Goal: Communication & Community: Participate in discussion

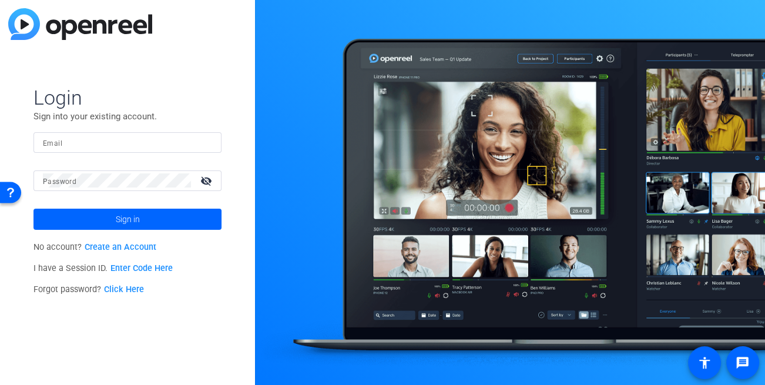
click at [109, 128] on form "Login Sign into your existing account. Email Password visibility_off Sign in" at bounding box center [128, 157] width 188 height 145
click at [75, 144] on input "Email" at bounding box center [127, 142] width 169 height 14
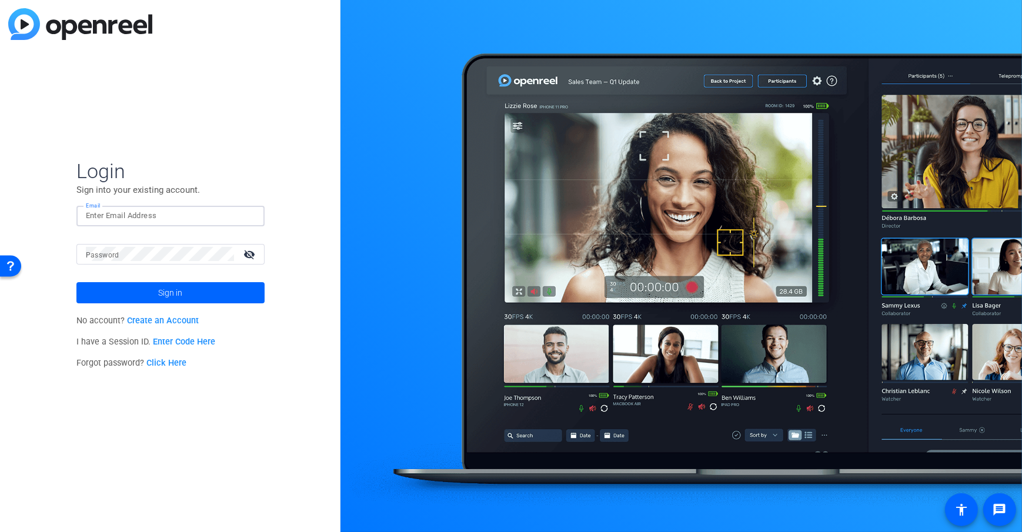
click at [123, 219] on input "Email" at bounding box center [170, 216] width 169 height 14
type input "dheiberger@openreel.com"
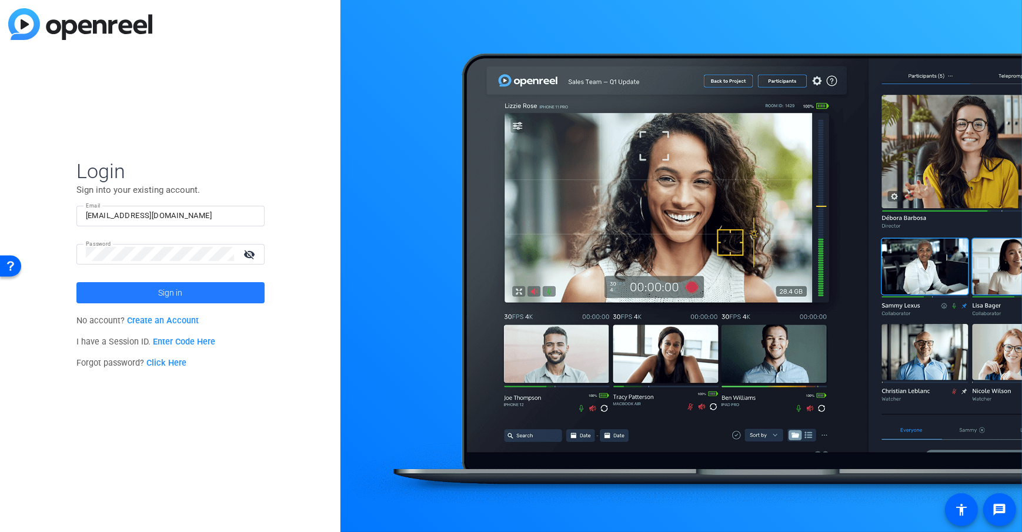
click at [96, 303] on span at bounding box center [170, 293] width 188 height 28
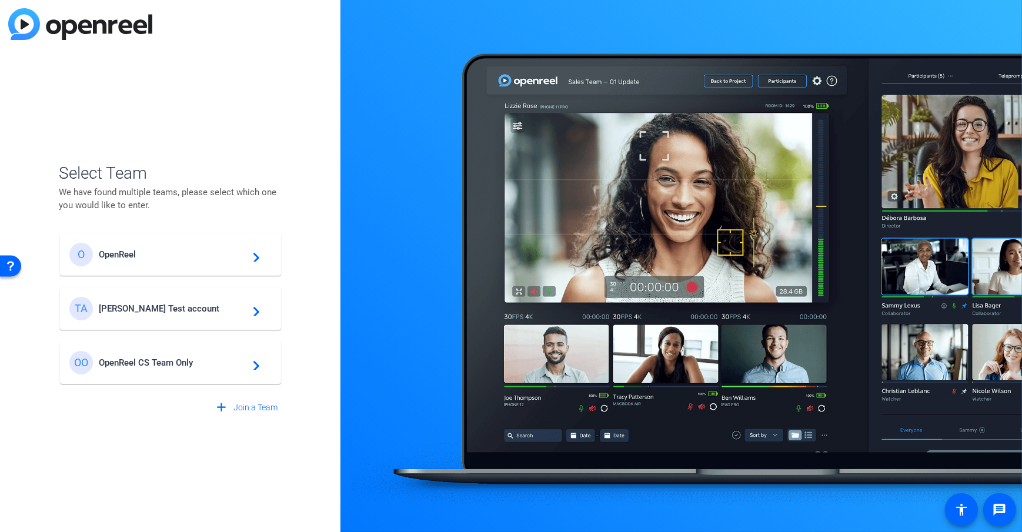
click at [149, 304] on span "Tim Test account" at bounding box center [172, 308] width 147 height 11
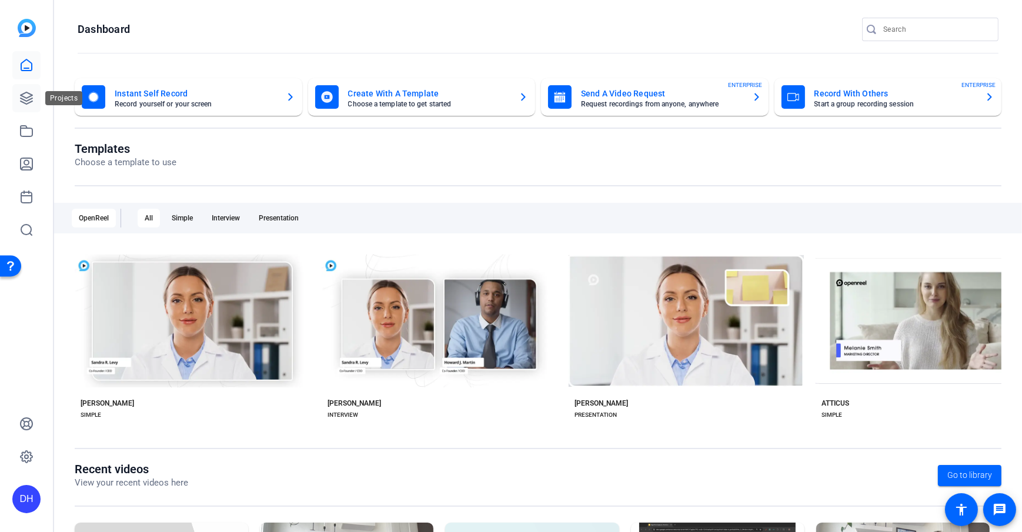
click at [25, 99] on icon at bounding box center [26, 98] width 14 height 14
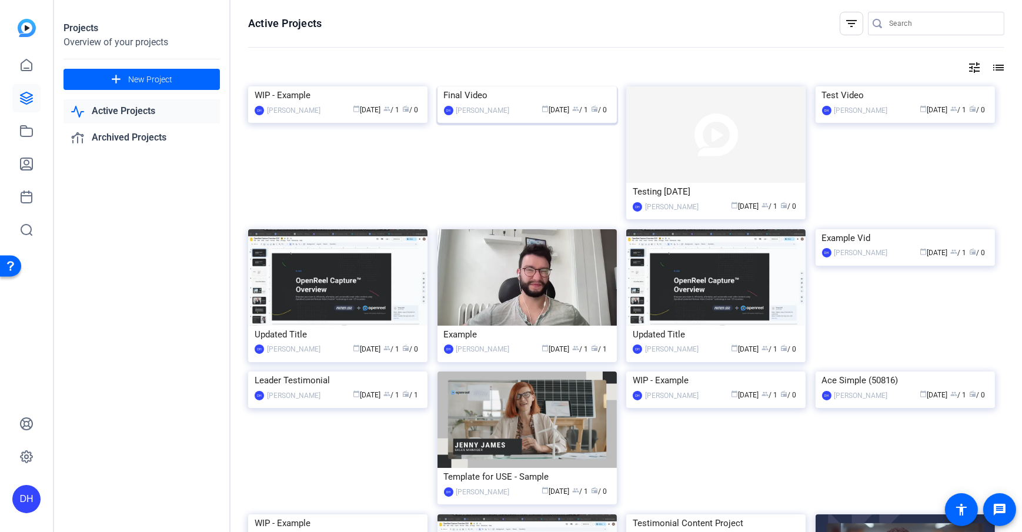
click at [473, 104] on div "Final Video" at bounding box center [527, 95] width 166 height 18
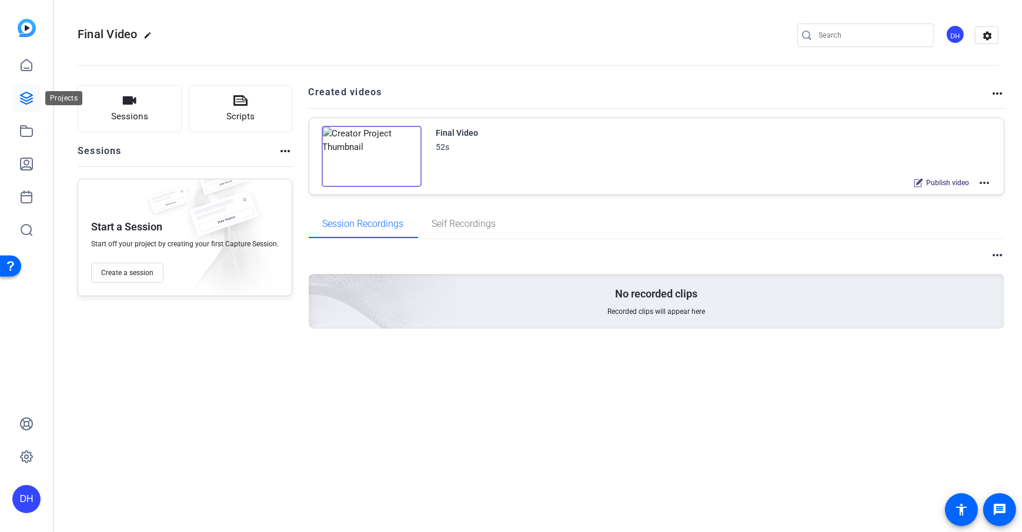
click at [24, 105] on icon at bounding box center [26, 98] width 14 height 14
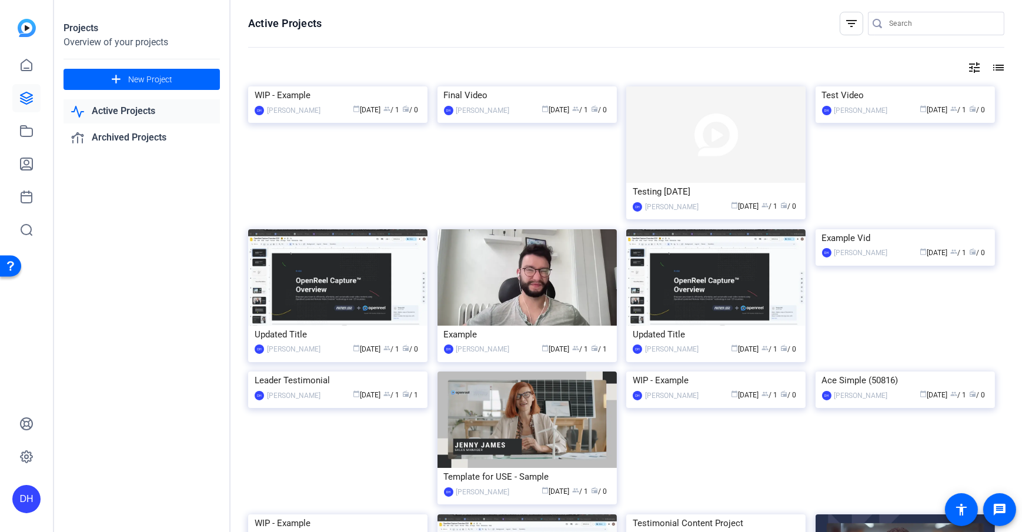
click at [727, 188] on div "Testing Sept 2" at bounding box center [716, 192] width 166 height 18
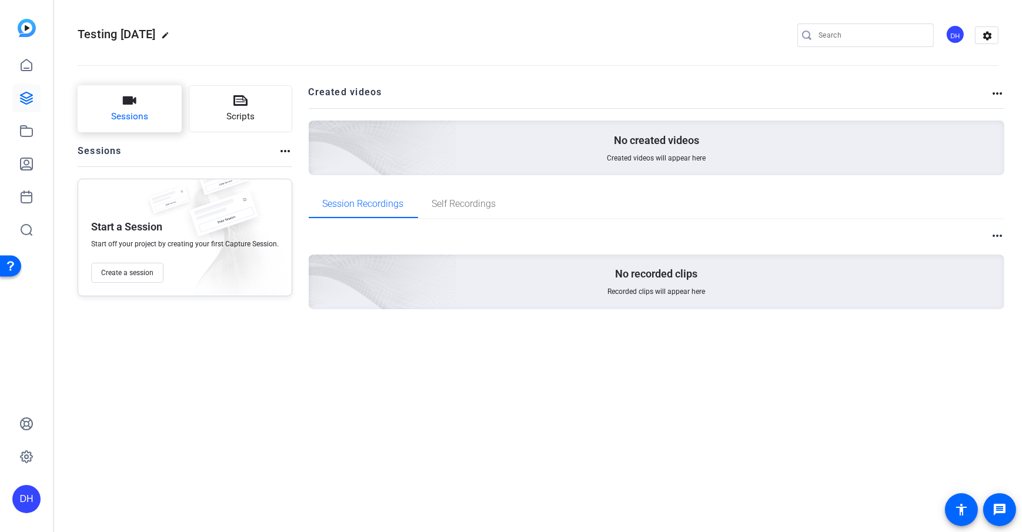
click at [110, 98] on button "Sessions" at bounding box center [130, 108] width 104 height 47
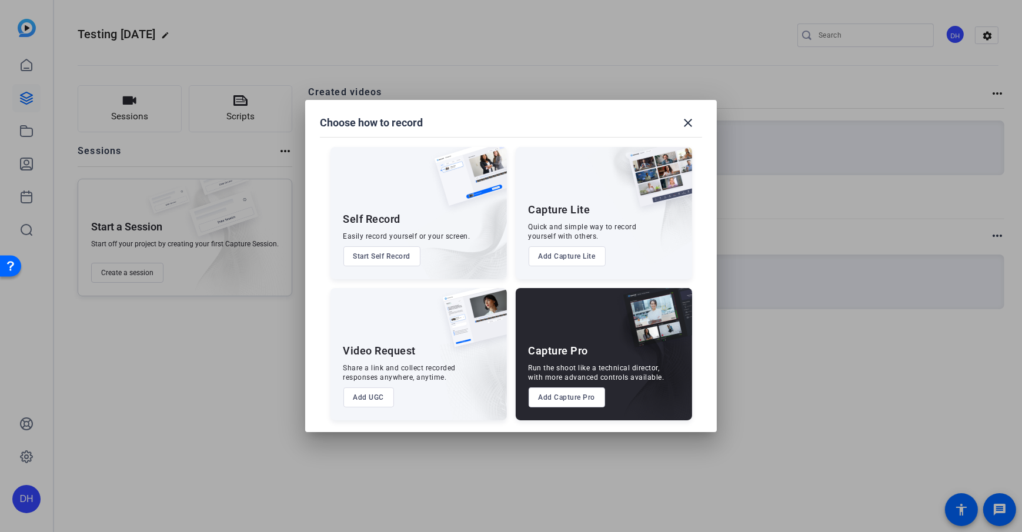
drag, startPoint x: 563, startPoint y: 396, endPoint x: 609, endPoint y: 410, distance: 48.5
click at [562, 384] on button "Add Capture Pro" at bounding box center [566, 397] width 77 height 20
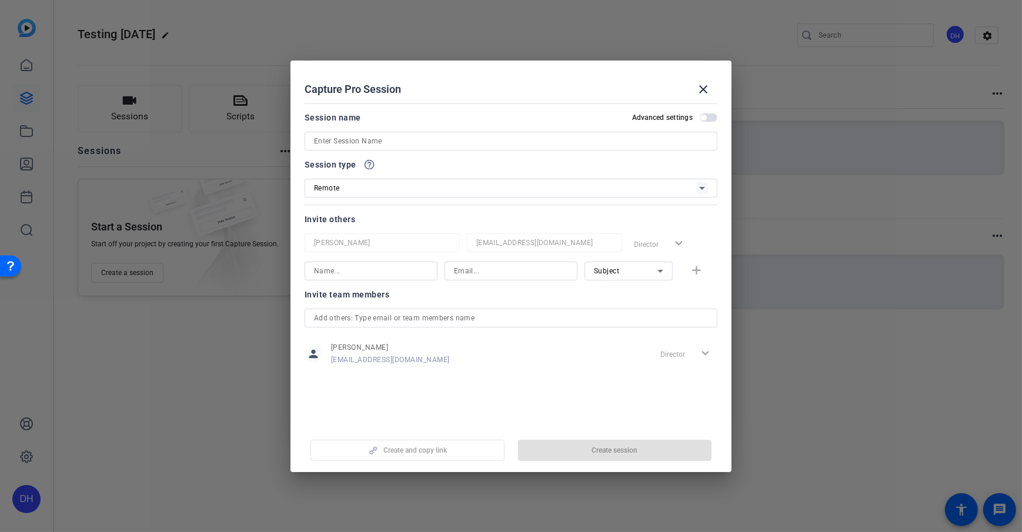
click at [411, 140] on input at bounding box center [511, 141] width 394 height 14
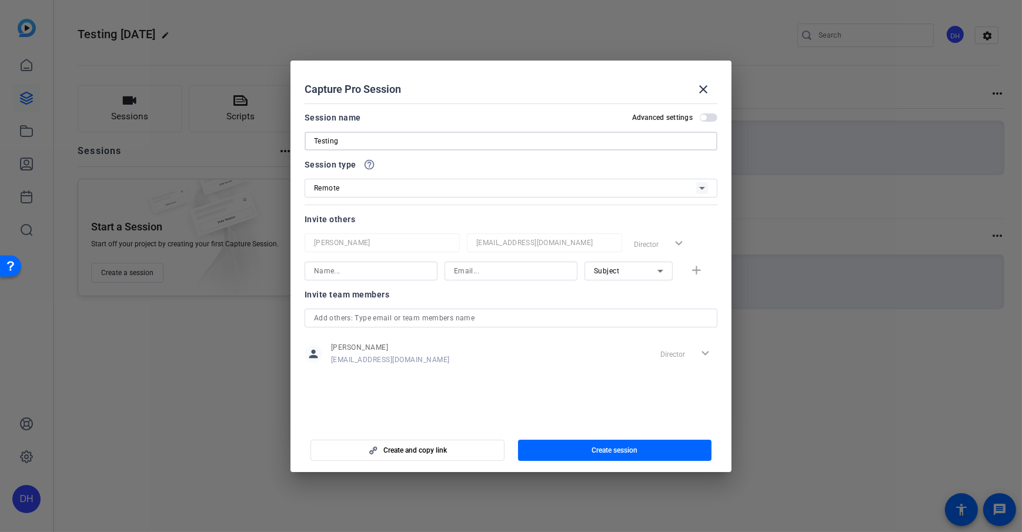
type input "Testing"
click at [420, 107] on mat-dialog-content "Session name Advanced settings Testing Session type help_outline Remote Invite …" at bounding box center [510, 262] width 441 height 326
click at [620, 384] on span "Create session" at bounding box center [614, 450] width 46 height 9
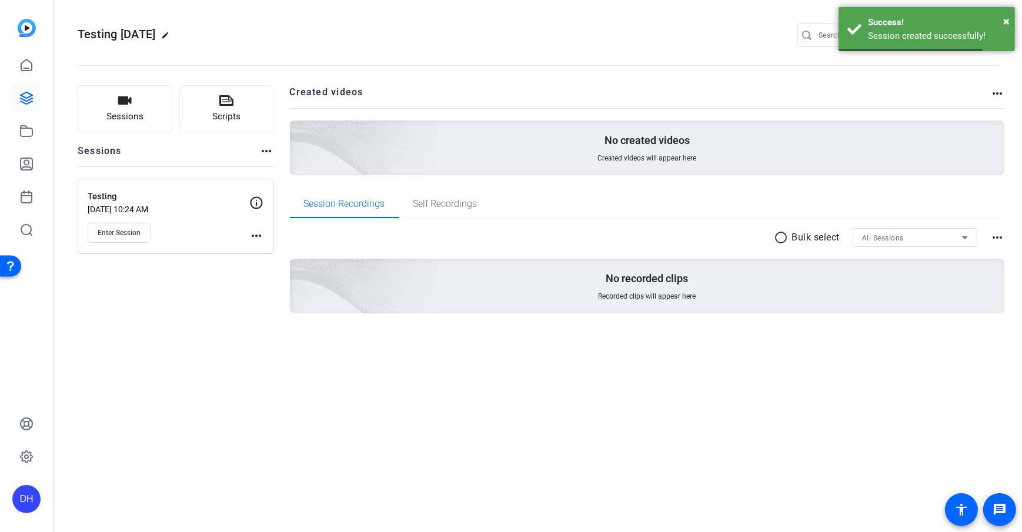
drag, startPoint x: 259, startPoint y: 345, endPoint x: 202, endPoint y: 305, distance: 70.0
click at [259, 345] on div "Sessions Scripts Sessions more_horiz Testing Sep 03, 2025 @ 10:24 AM Enter Sess…" at bounding box center [176, 218] width 196 height 266
click at [88, 236] on button "Enter Session" at bounding box center [119, 233] width 63 height 20
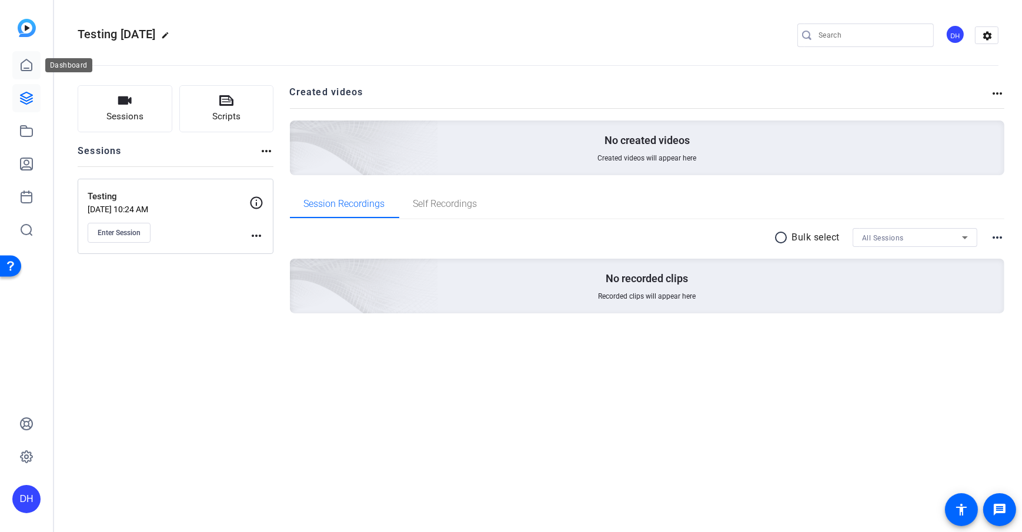
click at [21, 63] on icon at bounding box center [26, 65] width 14 height 14
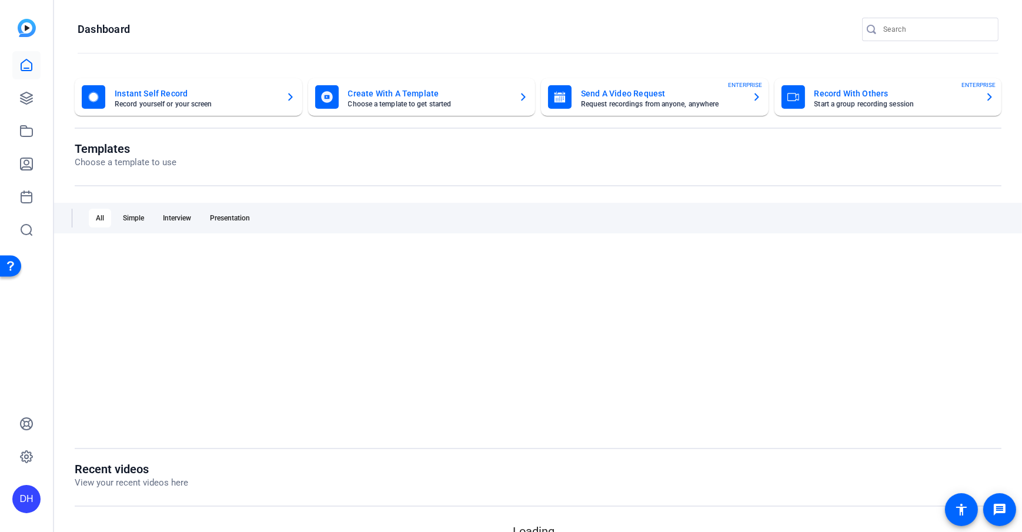
click at [373, 41] on openreel-divider-bar at bounding box center [538, 53] width 921 height 25
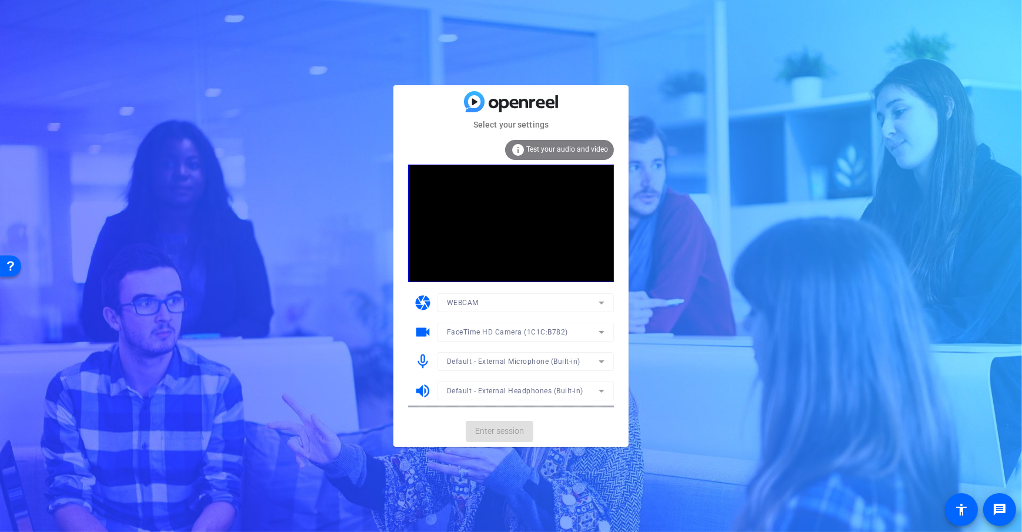
click at [597, 429] on mat-card-actions "Enter session" at bounding box center [510, 431] width 235 height 31
click at [503, 430] on span "Enter session" at bounding box center [499, 431] width 49 height 12
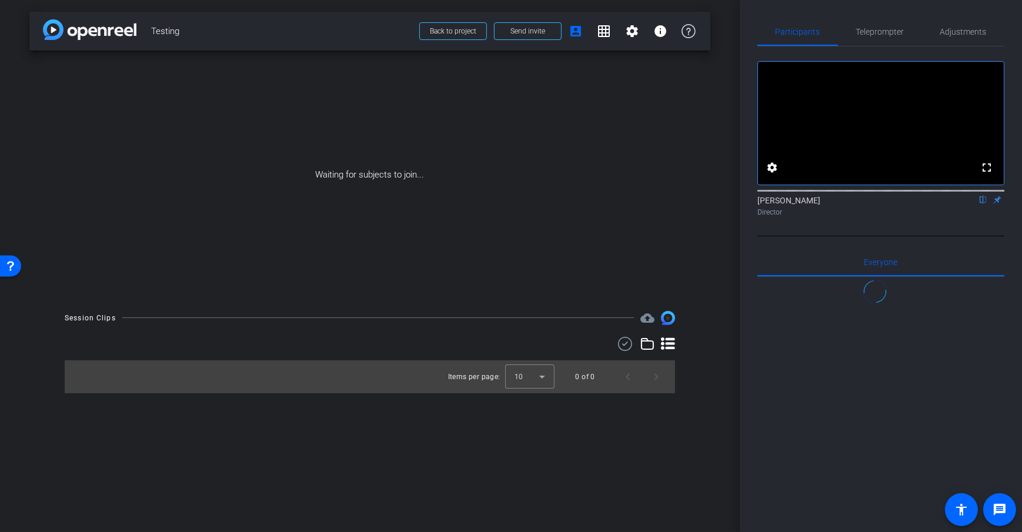
click at [716, 329] on div "arrow_back Testing Back to project Send invite account_box grid_on settings inf…" at bounding box center [370, 266] width 740 height 532
click at [950, 204] on icon at bounding box center [954, 200] width 9 height 8
drag, startPoint x: 726, startPoint y: 299, endPoint x: 656, endPoint y: 261, distance: 79.7
click at [725, 299] on div "arrow_back Testing Back to project Send invite account_box grid_on settings inf…" at bounding box center [370, 266] width 740 height 532
click at [530, 29] on span "Send invite" at bounding box center [527, 30] width 35 height 9
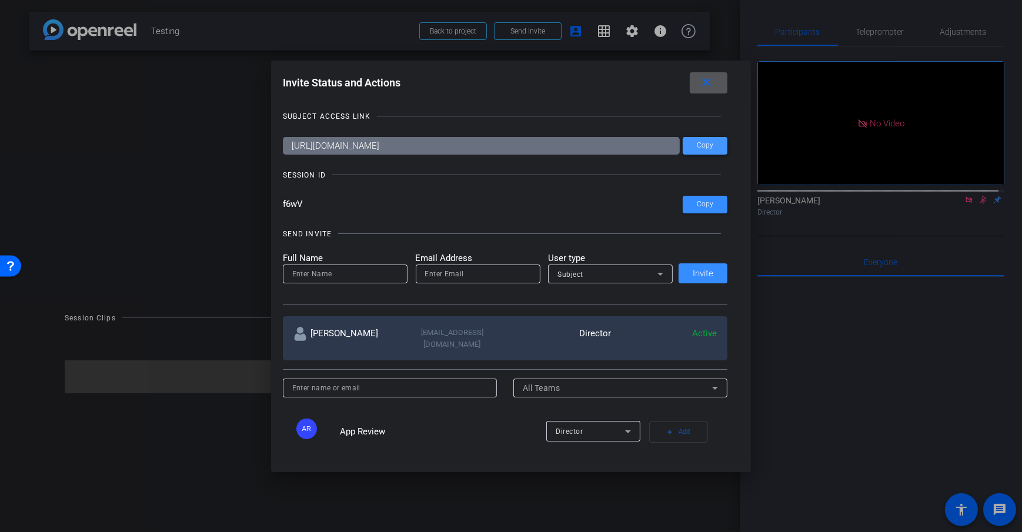
click at [705, 147] on span "Copy" at bounding box center [705, 145] width 16 height 9
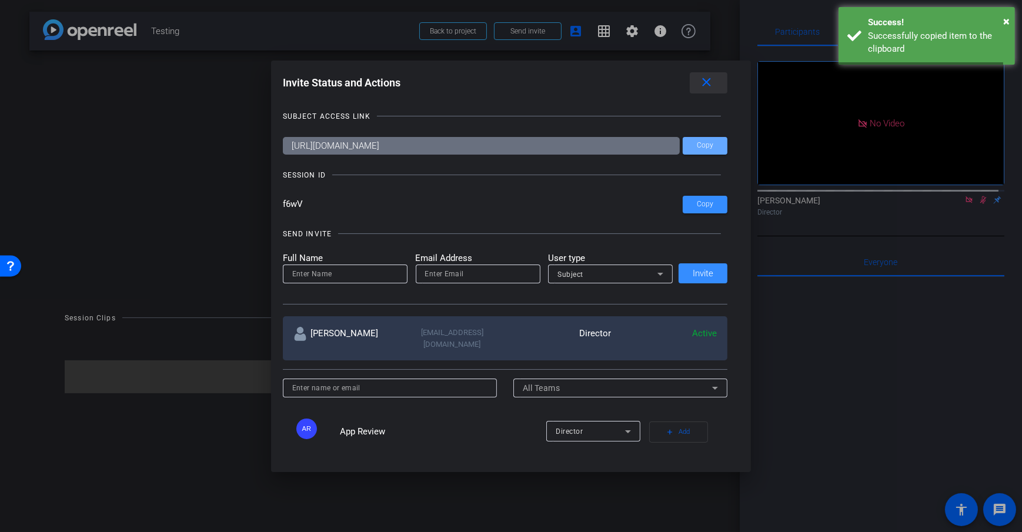
click at [711, 86] on mat-icon "close" at bounding box center [706, 82] width 15 height 15
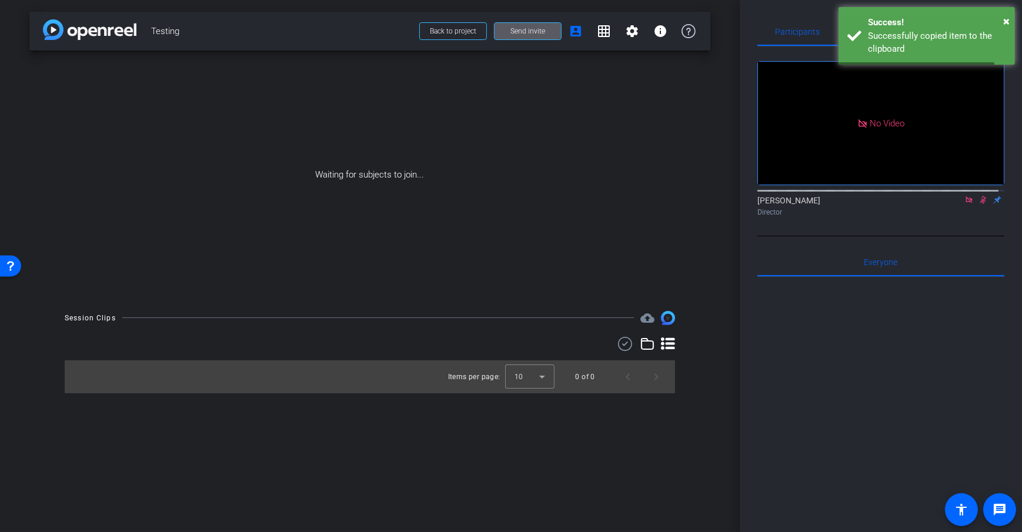
click at [748, 137] on div "Participants Teleprompter Adjustments No Video Daniel Heiberger Director Everyo…" at bounding box center [881, 266] width 282 height 532
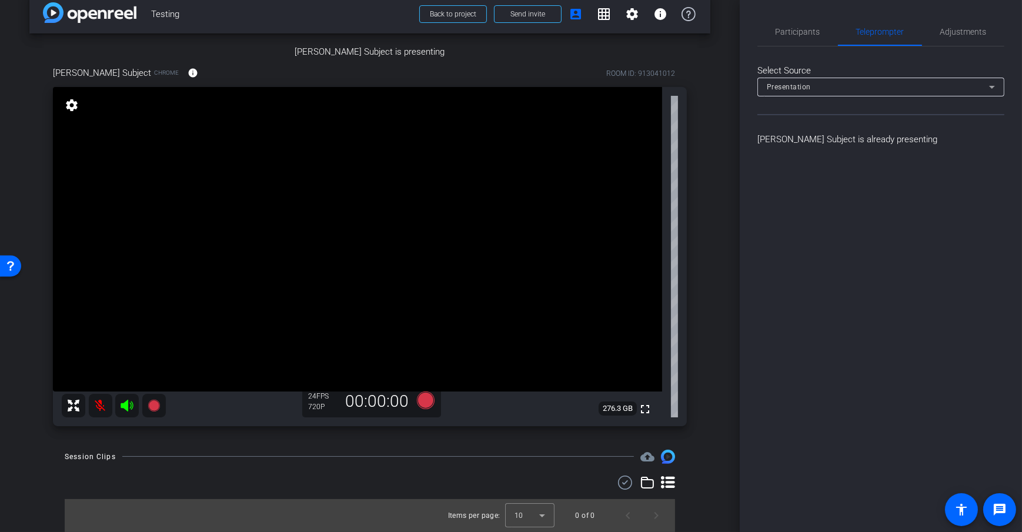
scroll to position [416, 0]
click at [419, 396] on icon at bounding box center [426, 401] width 18 height 18
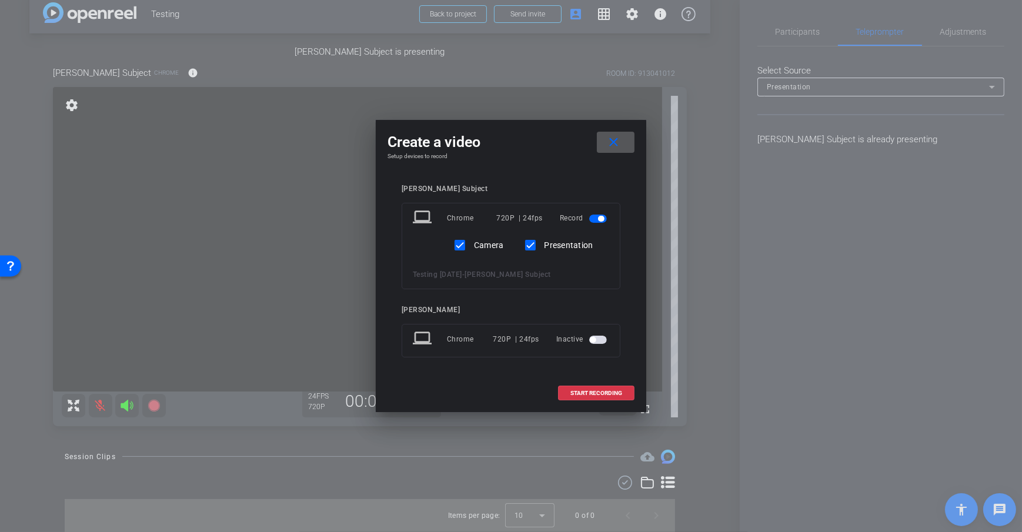
click at [616, 146] on mat-icon "close" at bounding box center [613, 142] width 15 height 15
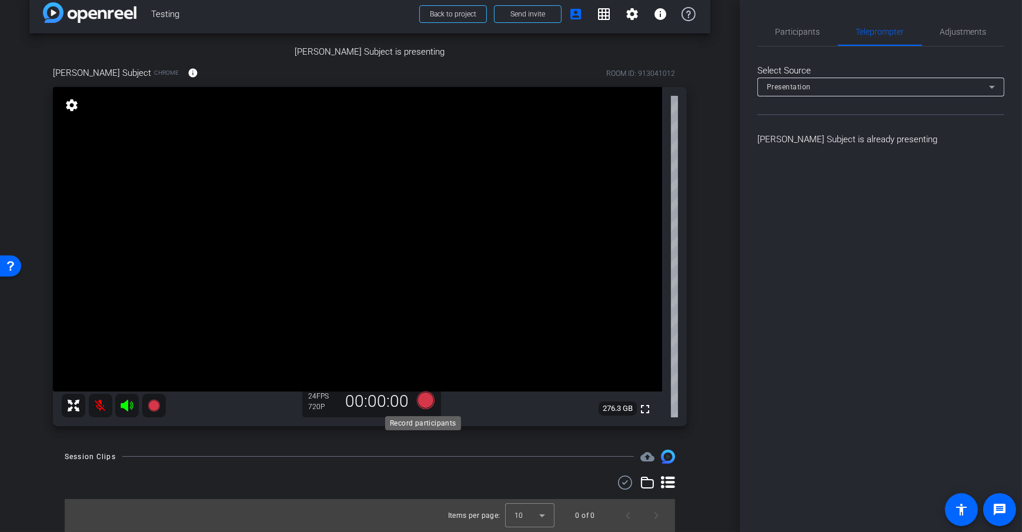
click at [419, 397] on icon at bounding box center [426, 401] width 18 height 18
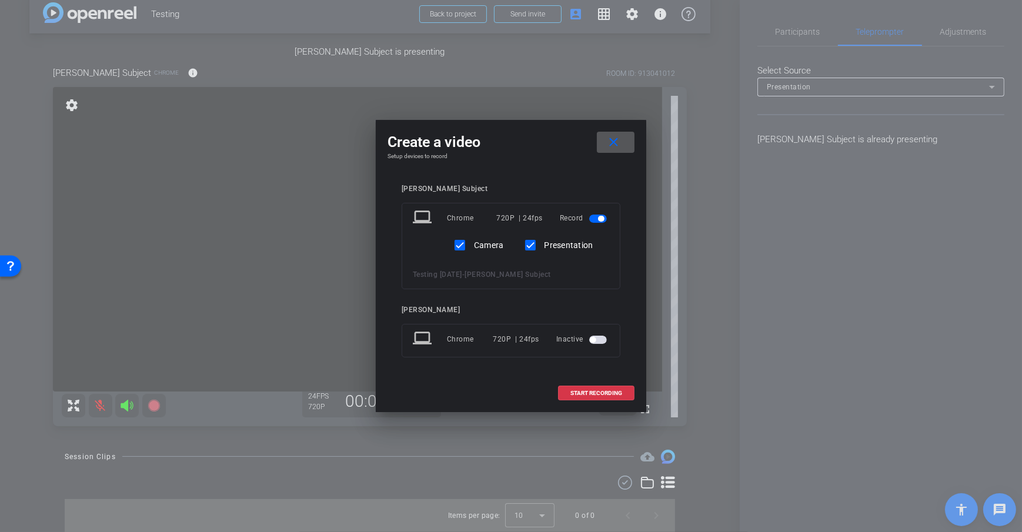
click at [606, 141] on mat-icon "close" at bounding box center [613, 142] width 15 height 15
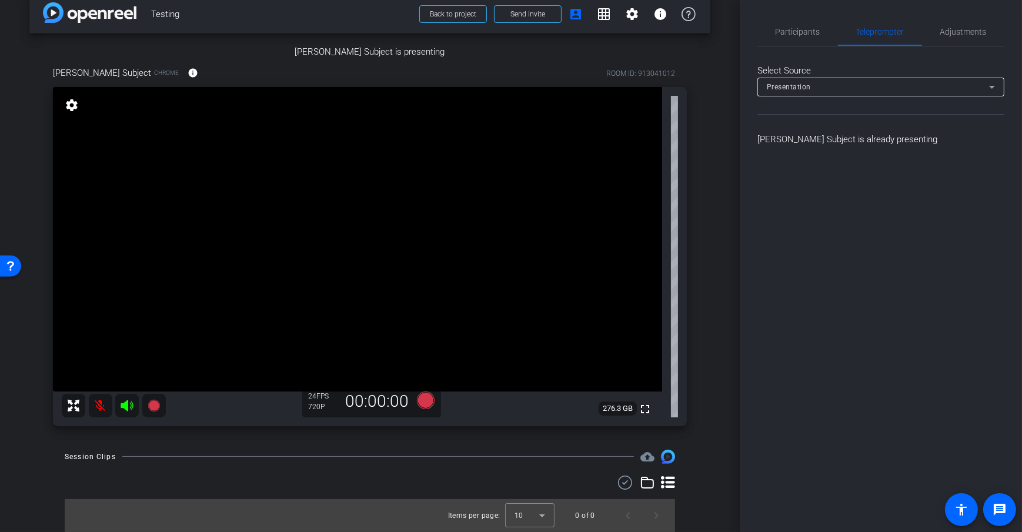
click at [691, 222] on div "Dan Subject is presenting Dan Subject Chrome info ROOM ID: 913041012 fullscreen…" at bounding box center [369, 236] width 681 height 404
click at [968, 28] on span "Adjustments" at bounding box center [963, 32] width 46 height 8
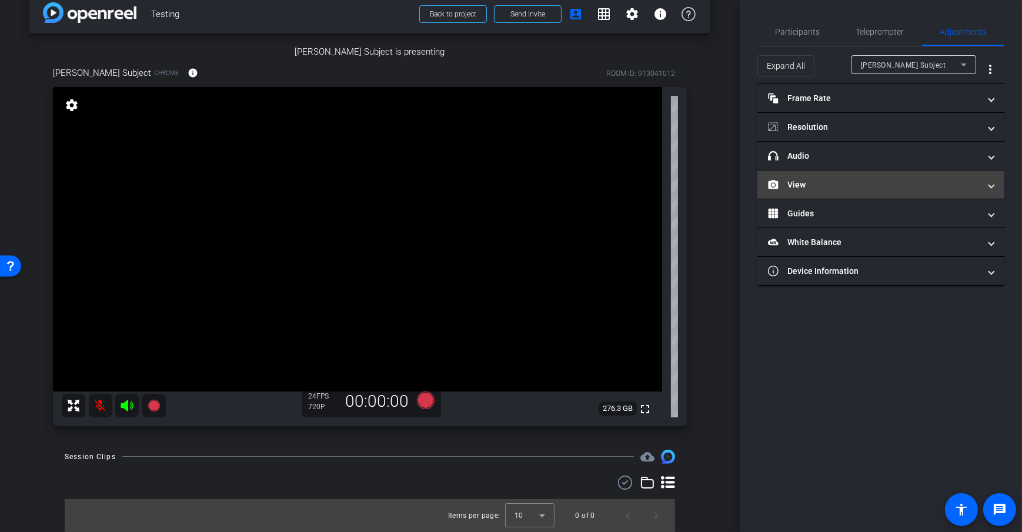
drag, startPoint x: 846, startPoint y: 186, endPoint x: 875, endPoint y: 190, distance: 29.7
click at [846, 186] on mat-panel-title "View" at bounding box center [874, 185] width 212 height 12
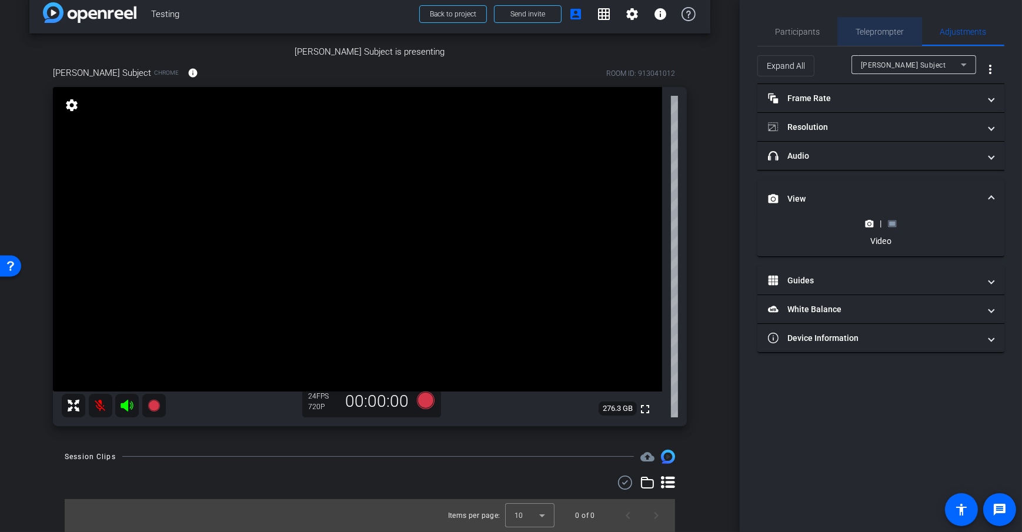
click at [879, 35] on span "Teleprompter" at bounding box center [880, 32] width 48 height 8
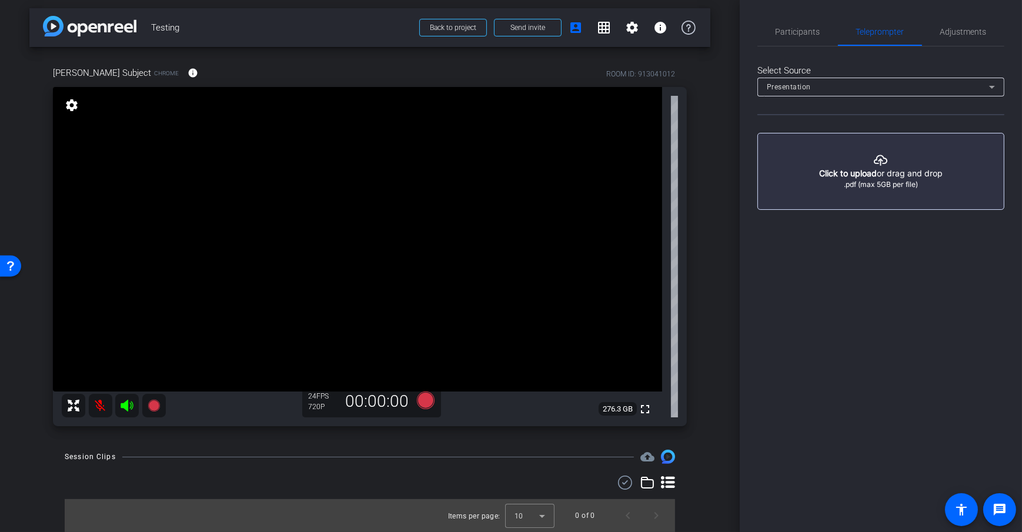
scroll to position [0, 0]
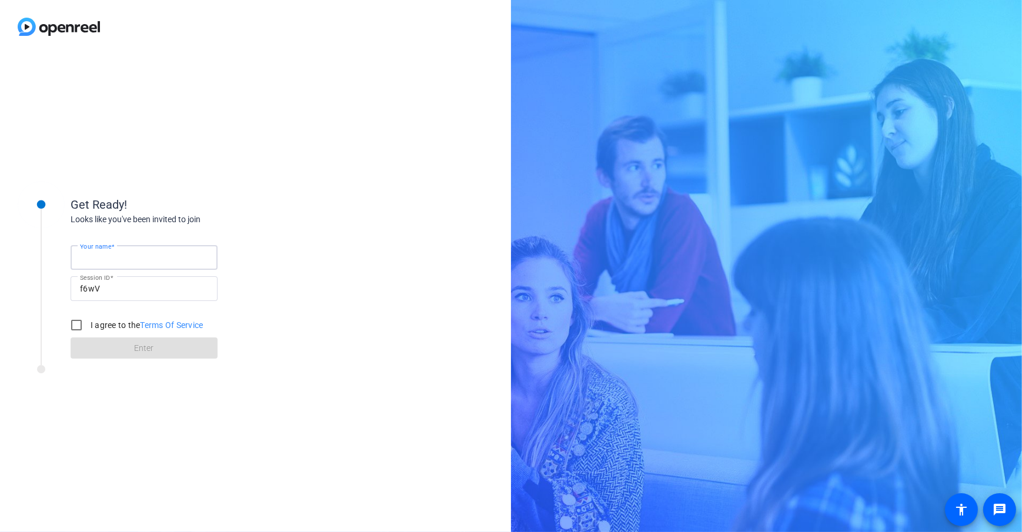
click at [148, 259] on input "Your name" at bounding box center [144, 257] width 128 height 14
type input "[PERSON_NAME] Subject"
click at [289, 215] on div "Looks like you've been invited to join" at bounding box center [188, 219] width 235 height 12
click at [72, 325] on input "I agree to the Terms Of Service" at bounding box center [77, 325] width 24 height 24
checkbox input "true"
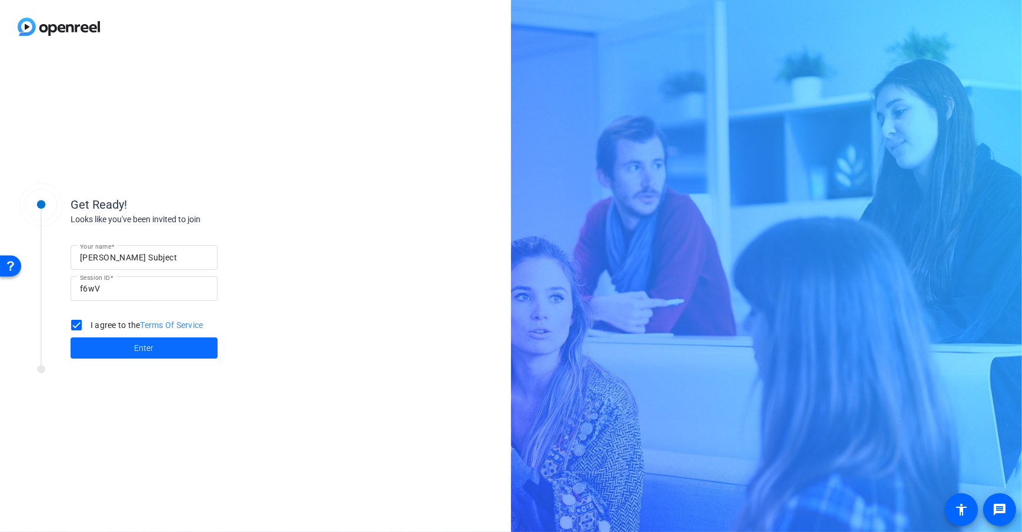
click at [153, 362] on span at bounding box center [144, 348] width 147 height 28
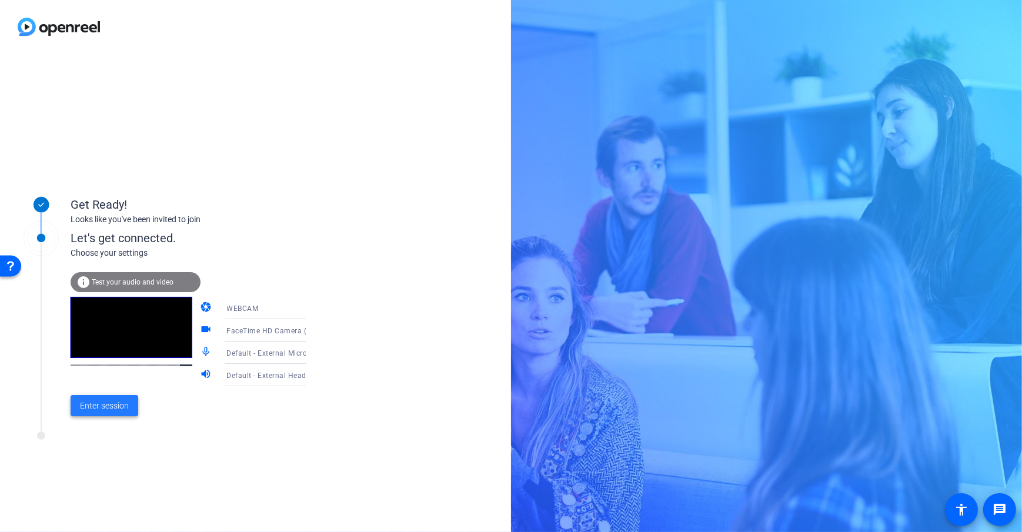
click at [98, 398] on span at bounding box center [105, 406] width 68 height 28
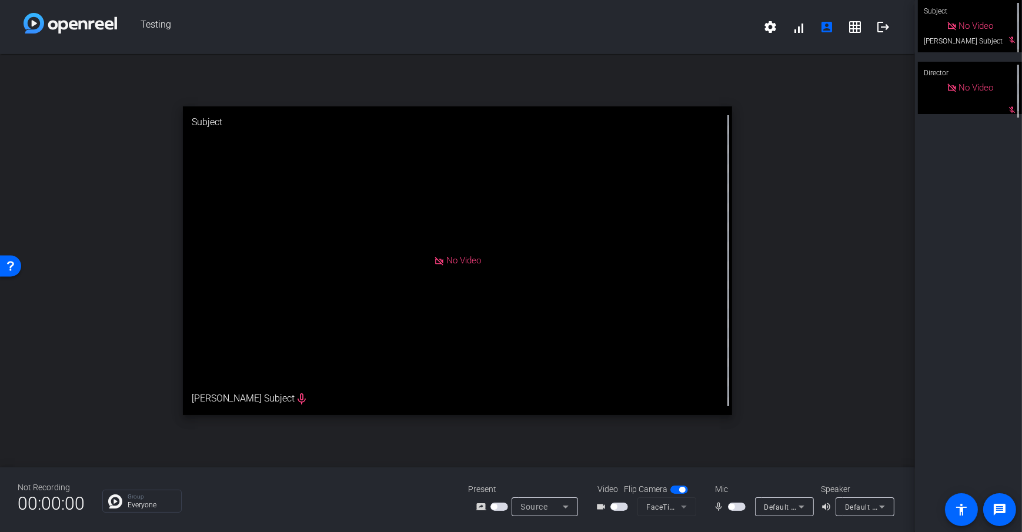
click at [620, 507] on span "button" at bounding box center [619, 507] width 18 height 8
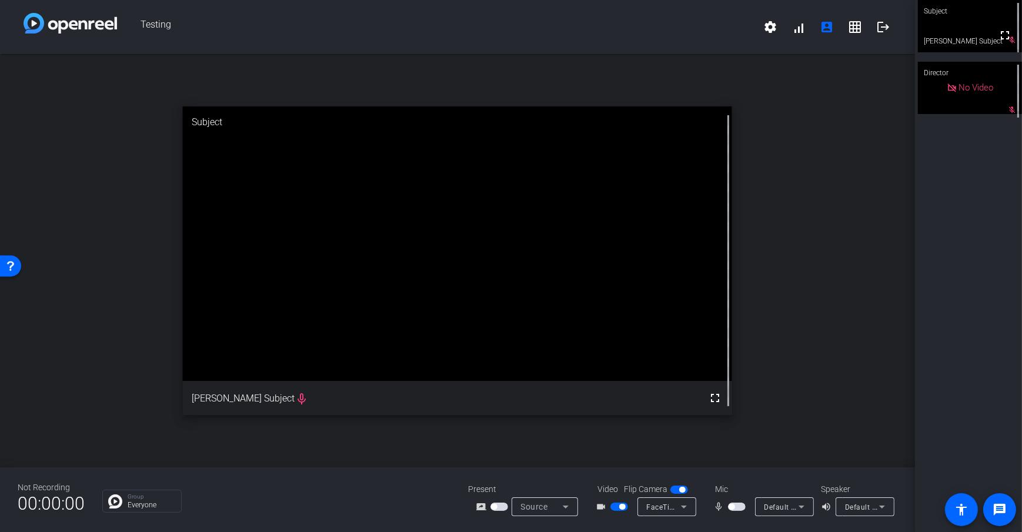
click at [428, 507] on div "Group Everyone" at bounding box center [276, 501] width 348 height 23
click at [559, 508] on icon at bounding box center [565, 507] width 14 height 14
click at [536, 484] on span "Upload Presentation" at bounding box center [550, 486] width 69 height 14
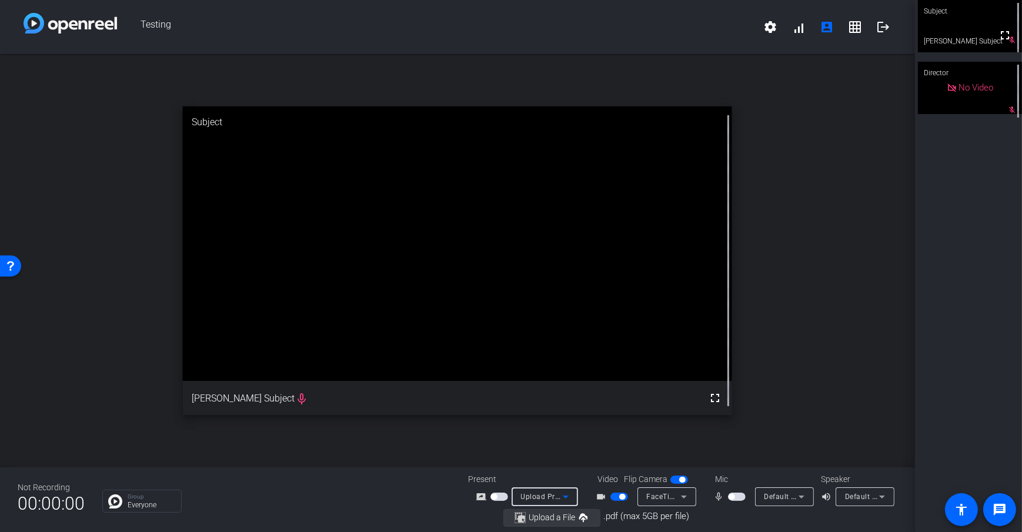
click at [561, 513] on span "Upload a File" at bounding box center [551, 517] width 46 height 9
click at [320, 486] on div "Not Recording 00:00:00 Group Everyone Present screen_share_outline Upload Prese…" at bounding box center [457, 499] width 915 height 65
click at [379, 472] on div "Not Recording 00:00:00 Group Everyone Present screen_share_outline Upload Prese…" at bounding box center [457, 499] width 915 height 65
click at [384, 477] on div "Not Recording 00:00:00 Group Everyone Present screen_share_outline Upload Prese…" at bounding box center [457, 499] width 915 height 65
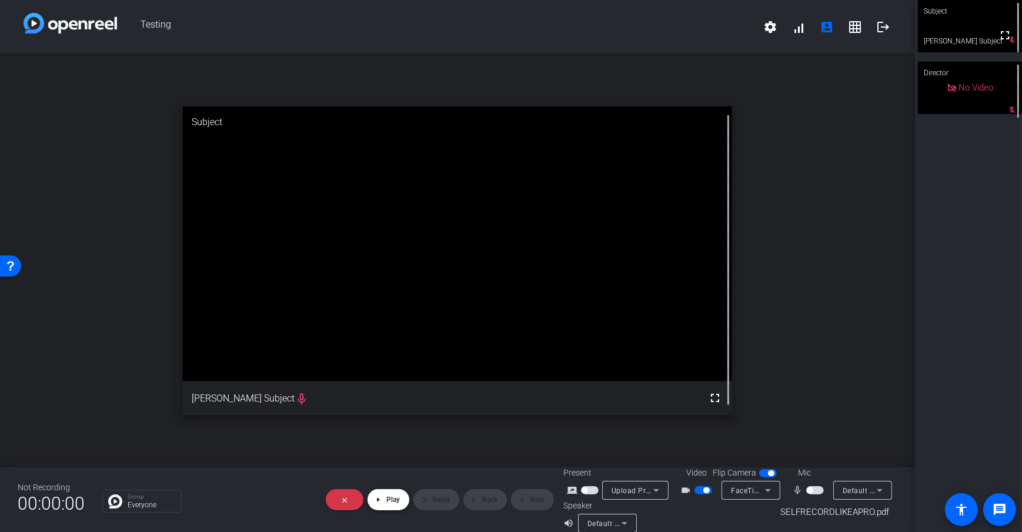
click at [392, 498] on span "Play" at bounding box center [393, 500] width 14 height 8
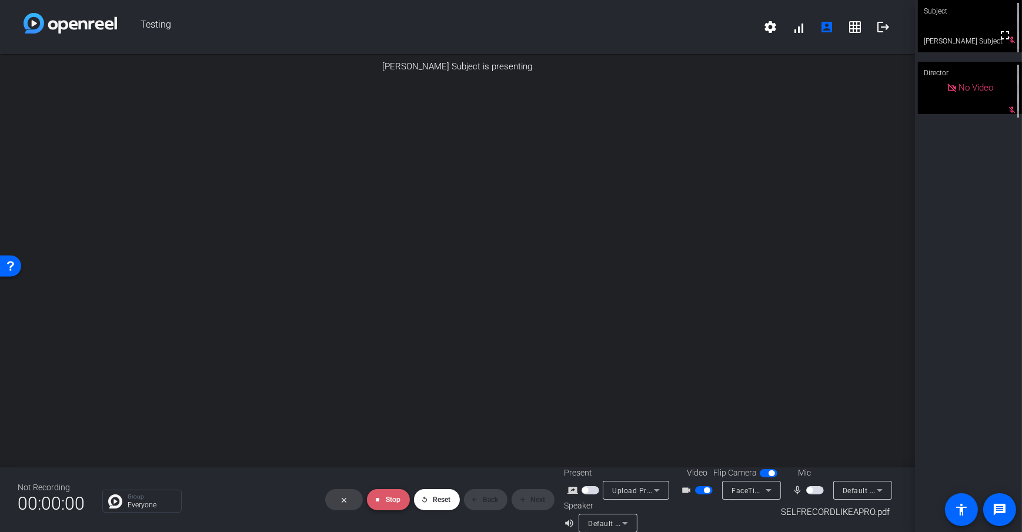
click at [386, 496] on span "Stop" at bounding box center [393, 500] width 15 height 8
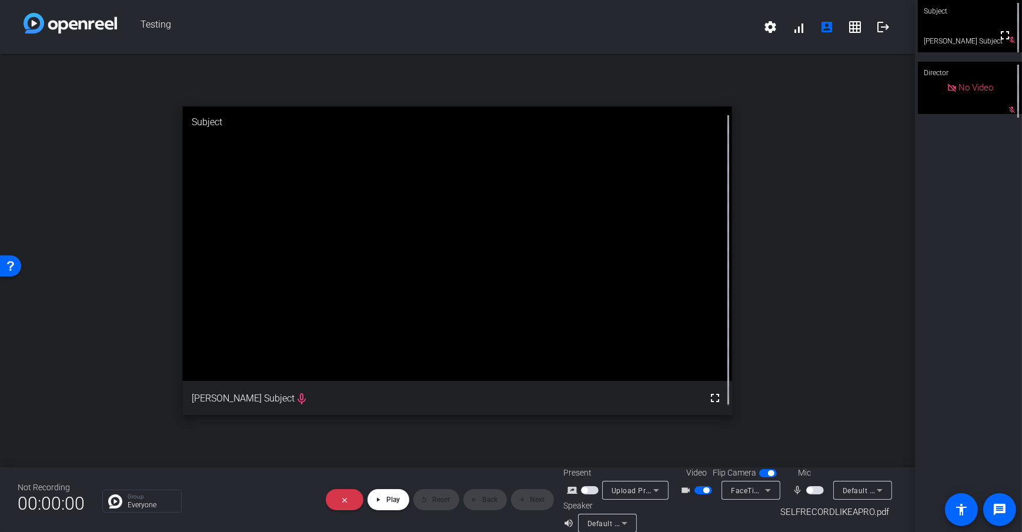
click at [289, 446] on div "open_in_new Subject fullscreen [PERSON_NAME] Subject mic_none" at bounding box center [457, 260] width 915 height 413
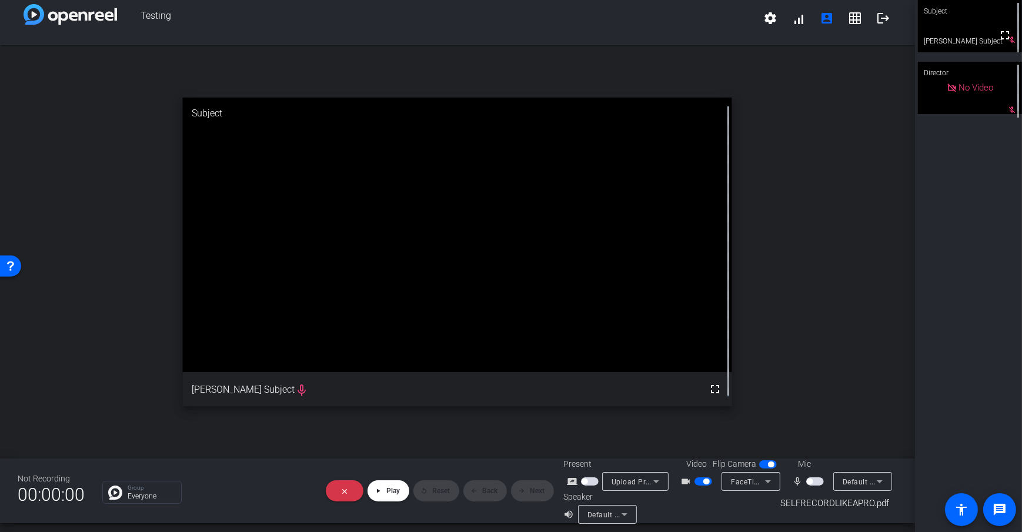
scroll to position [14, 0]
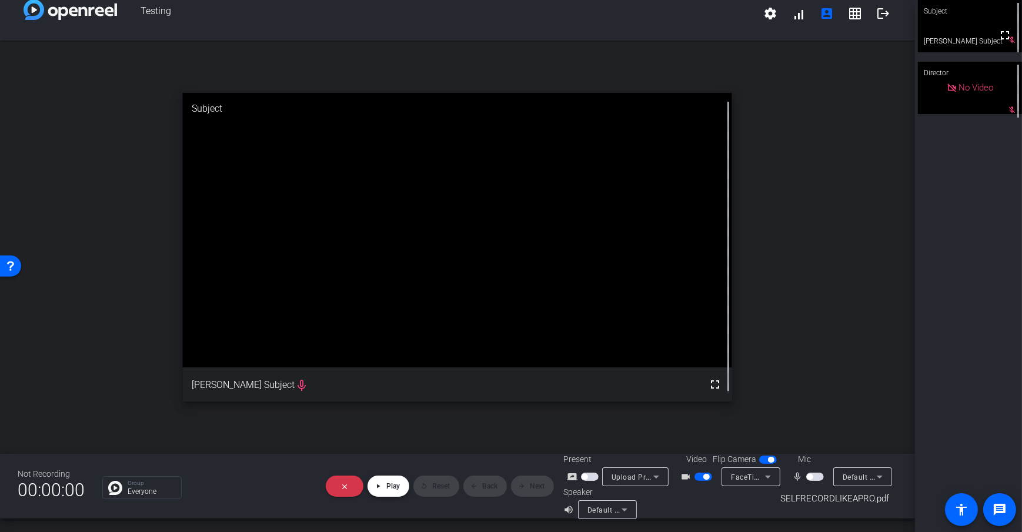
click at [389, 482] on span "Play" at bounding box center [393, 486] width 14 height 8
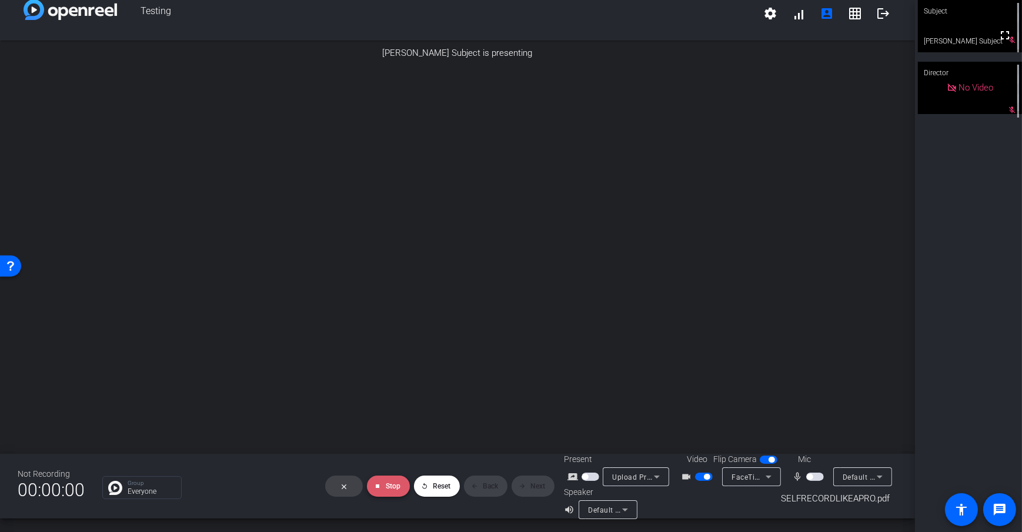
click at [377, 483] on mat-icon "stop" at bounding box center [377, 486] width 7 height 7
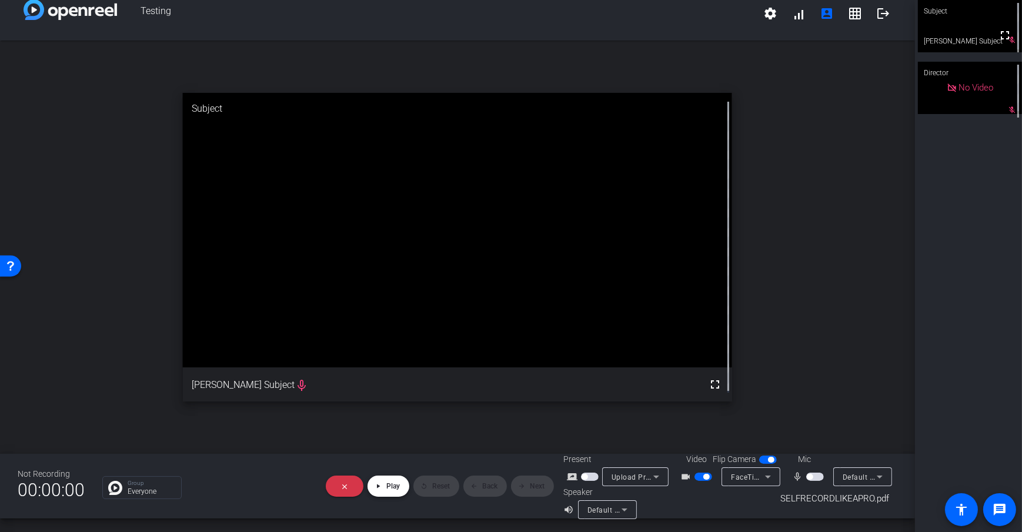
click at [383, 485] on span at bounding box center [388, 486] width 42 height 28
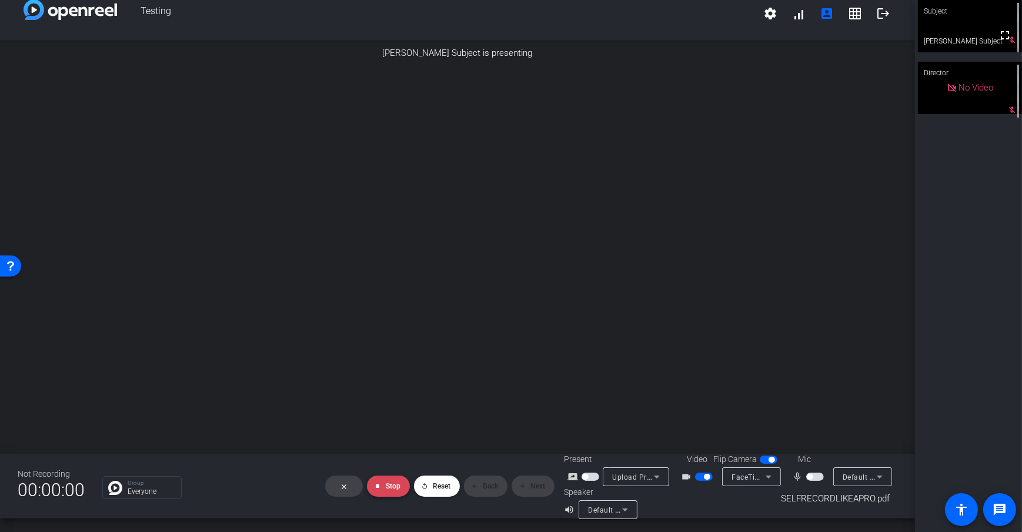
click at [387, 482] on span "Stop" at bounding box center [393, 486] width 15 height 8
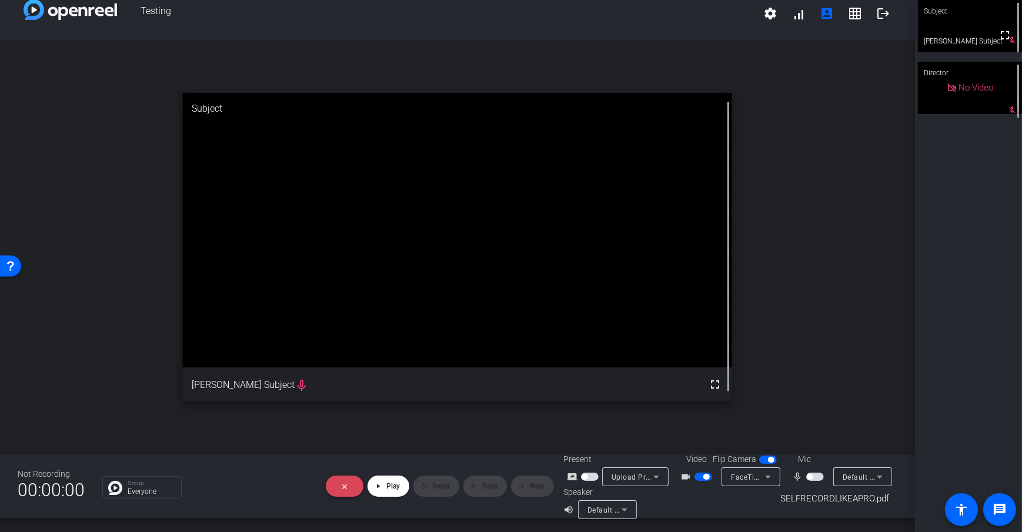
click at [332, 485] on span at bounding box center [345, 486] width 38 height 28
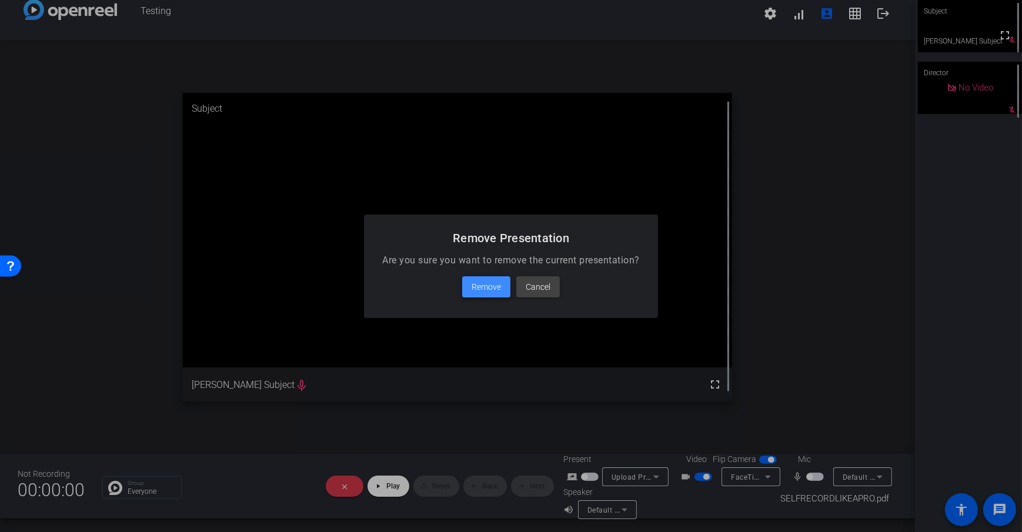
click at [488, 280] on span "Remove" at bounding box center [485, 287] width 29 height 14
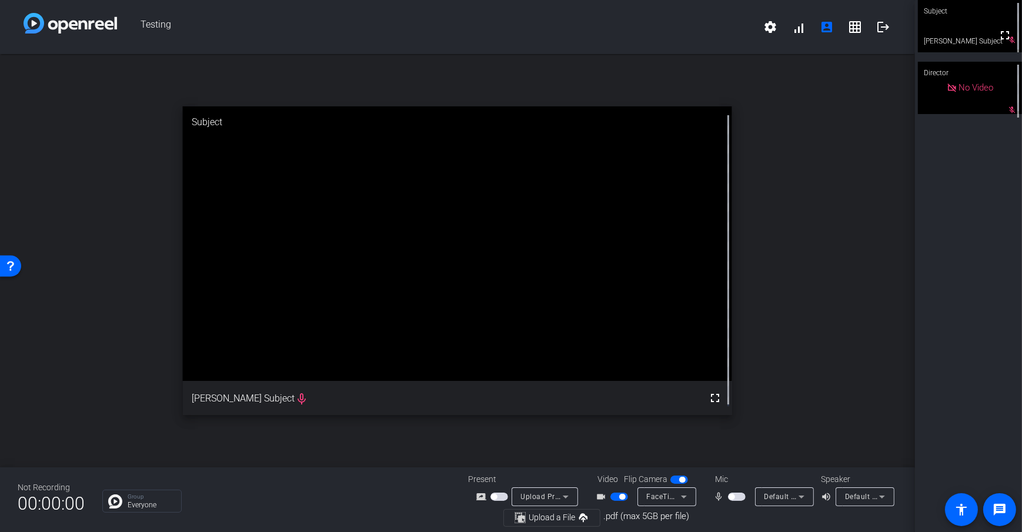
scroll to position [0, 0]
click at [501, 496] on span "button" at bounding box center [499, 497] width 18 height 8
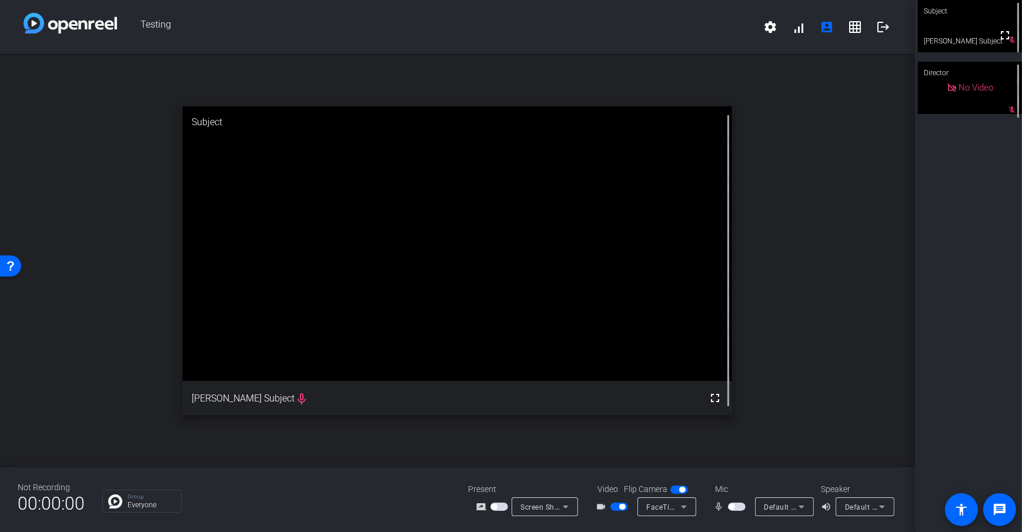
click at [547, 509] on span "Screen Sharing" at bounding box center [547, 506] width 52 height 9
click at [535, 454] on mat-option "Screen Sharing" at bounding box center [552, 462] width 82 height 24
click at [510, 506] on div "screen_share_outline" at bounding box center [493, 507] width 35 height 14
click at [496, 508] on span "button" at bounding box center [494, 507] width 6 height 6
click at [762, 217] on div "open_in_new Subject fullscreen [PERSON_NAME] Subject mic_none" at bounding box center [457, 260] width 915 height 413
